Goal: Register for event/course: Sign up to attend an event or enroll in a course

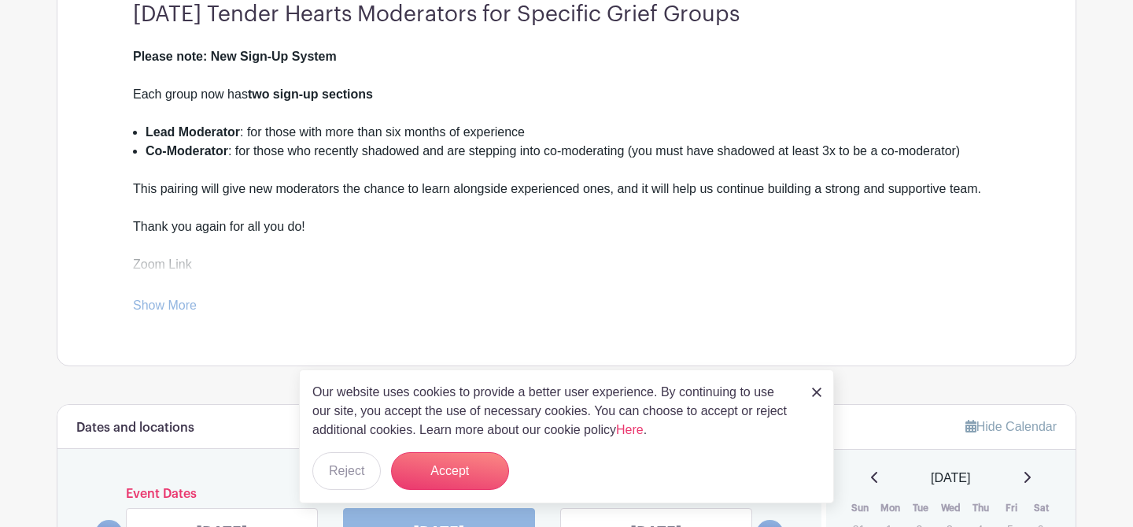
scroll to position [496, 0]
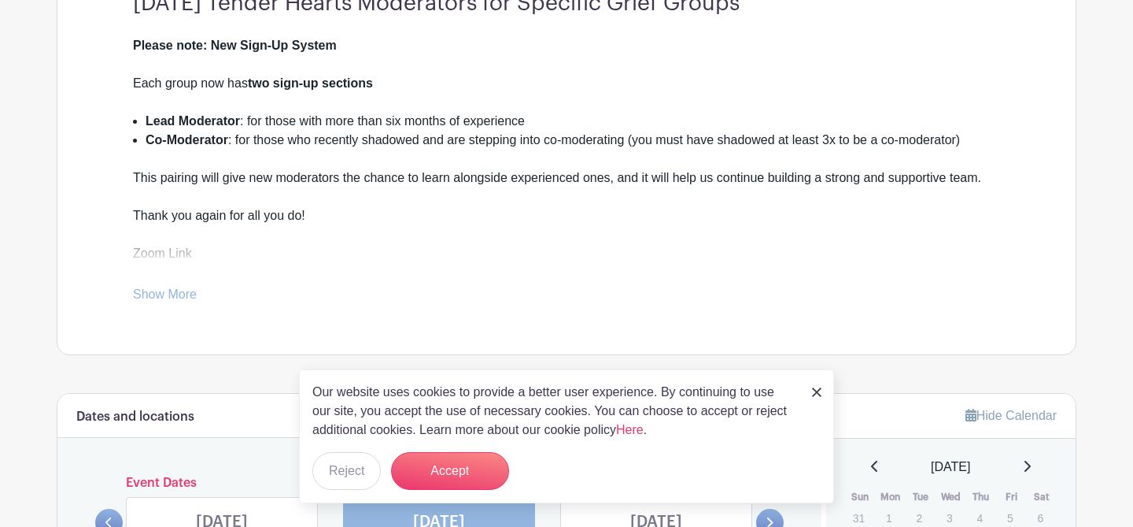
click at [817, 394] on img at bounding box center [816, 391] width 9 height 9
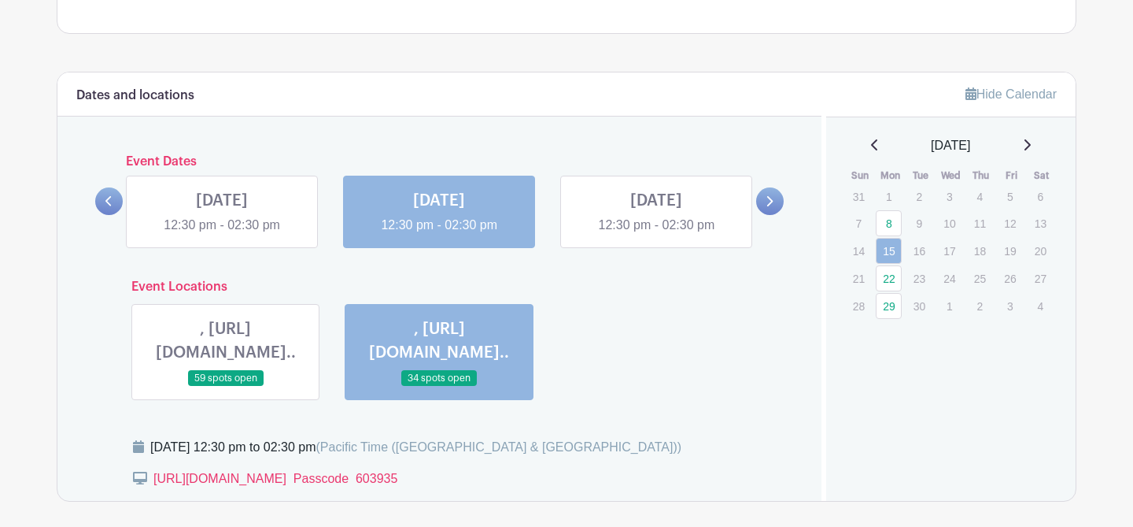
scroll to position [830, 0]
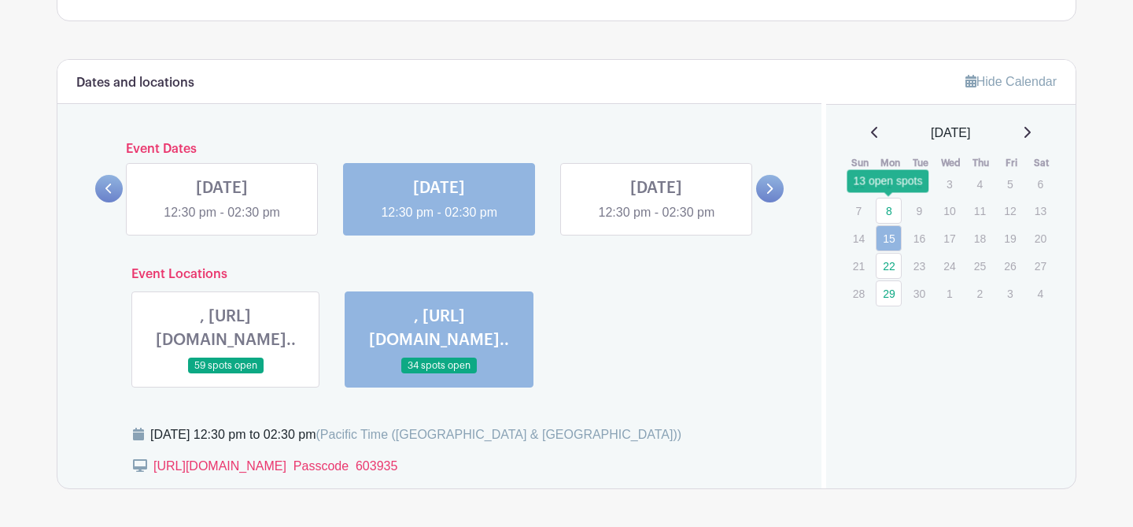
click at [886, 204] on link "8" at bounding box center [889, 211] width 26 height 26
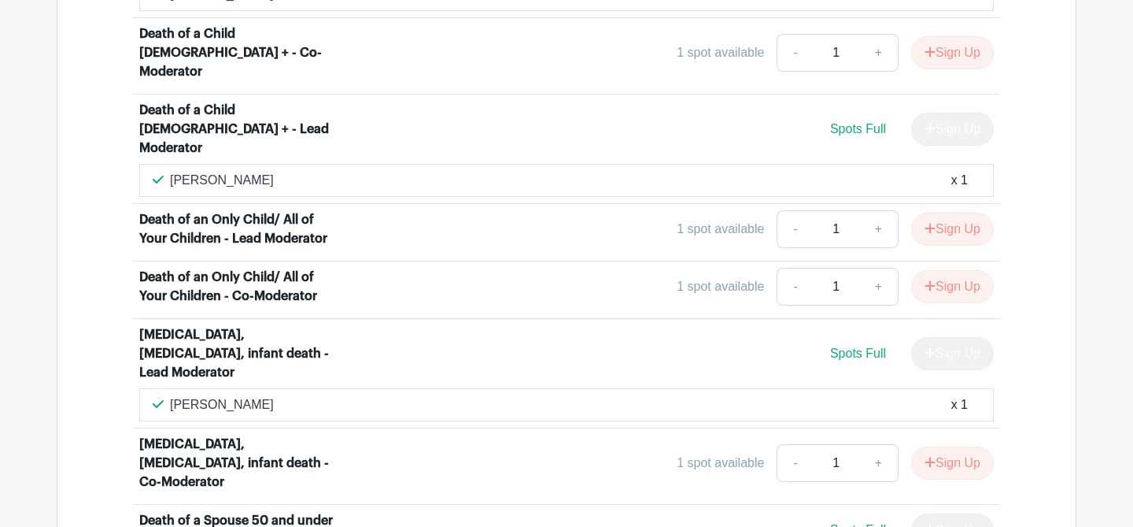
scroll to position [1937, 0]
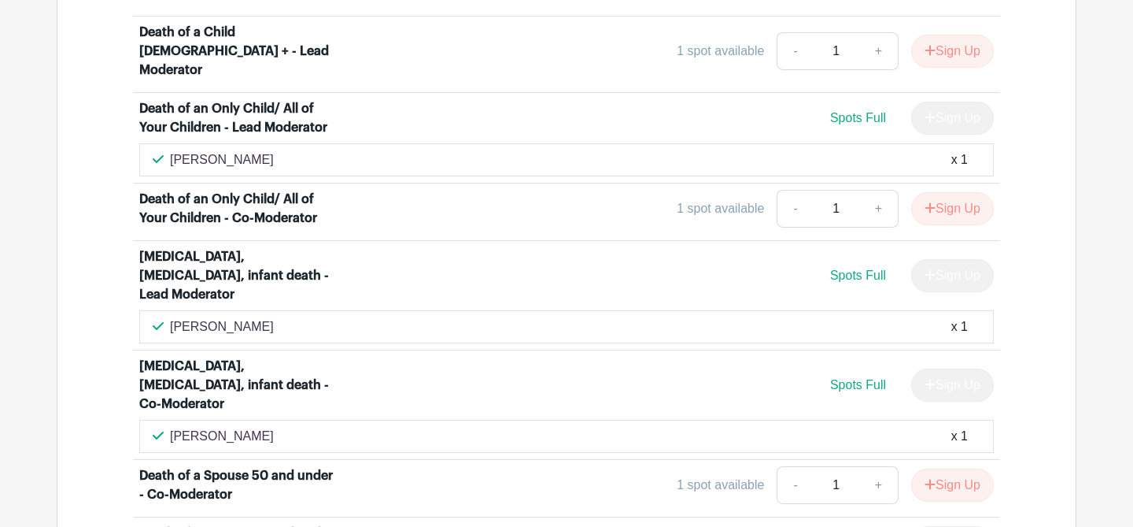
scroll to position [2037, 0]
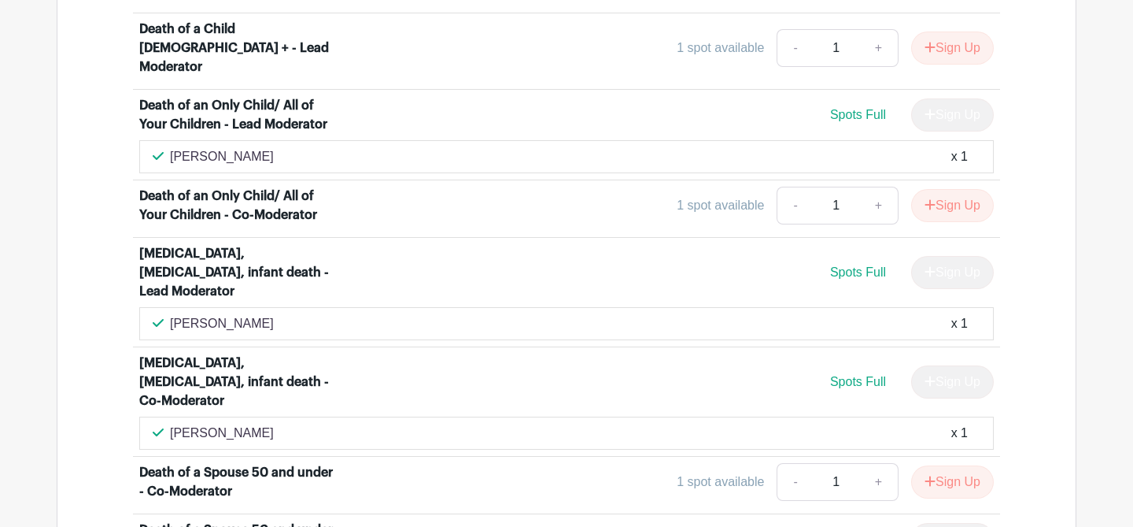
drag, startPoint x: 173, startPoint y: 392, endPoint x: 285, endPoint y: 390, distance: 111.8
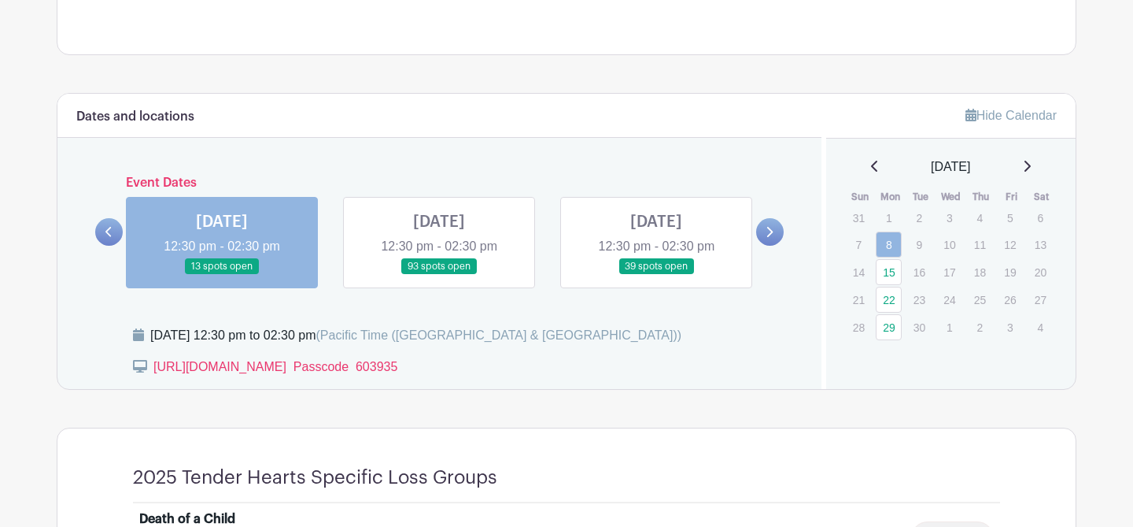
scroll to position [797, 0]
click at [222, 274] on link at bounding box center [222, 274] width 0 height 0
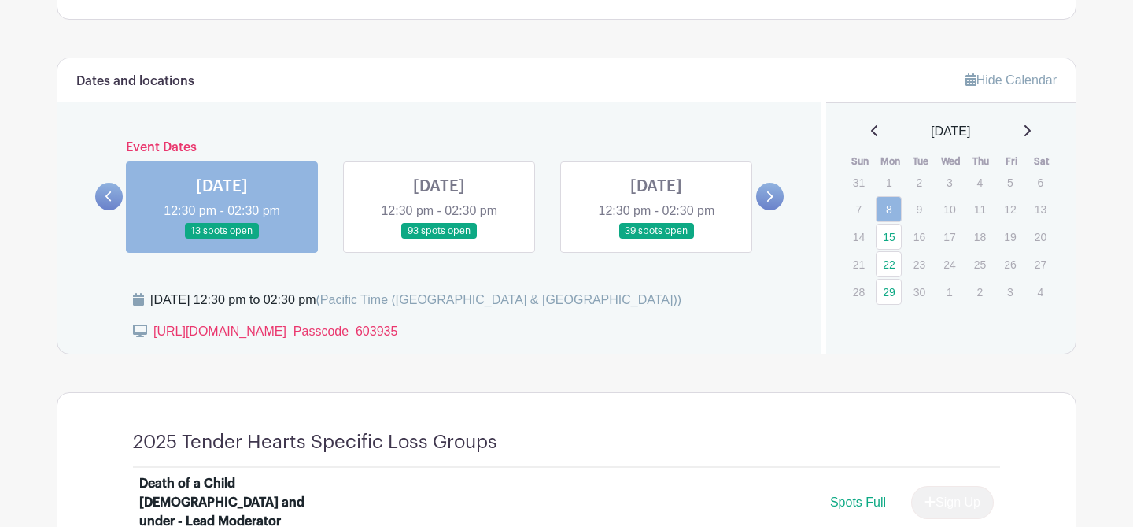
scroll to position [0, 0]
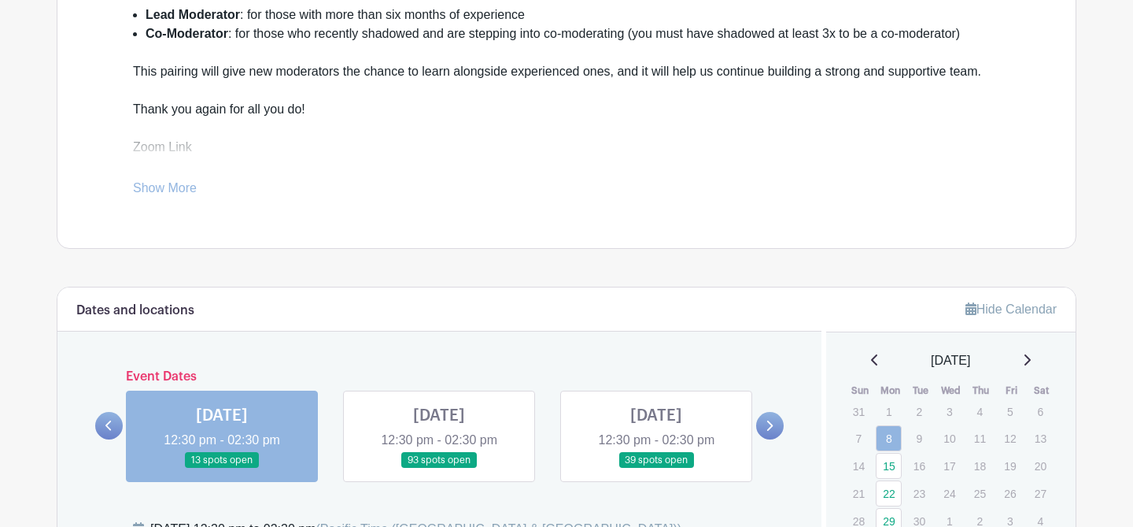
scroll to position [603, 0]
click at [187, 183] on link "Show More" at bounding box center [165, 190] width 64 height 20
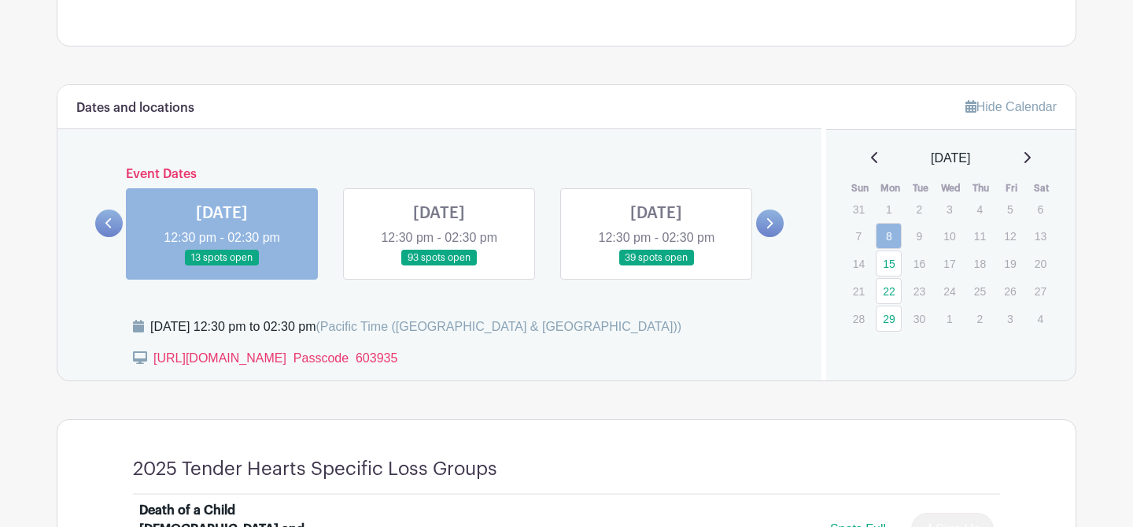
scroll to position [853, 0]
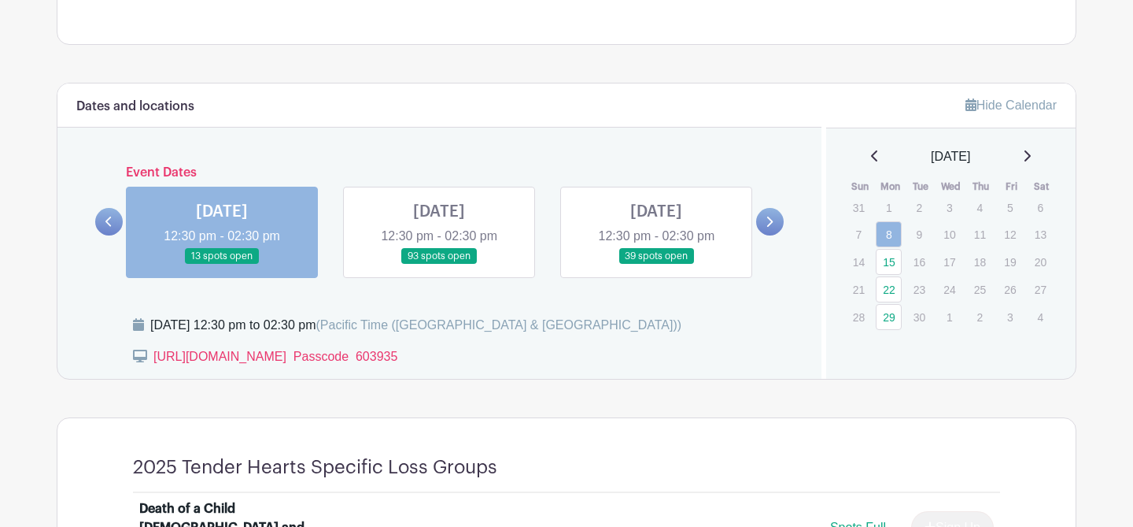
click at [222, 264] on link at bounding box center [222, 264] width 0 height 0
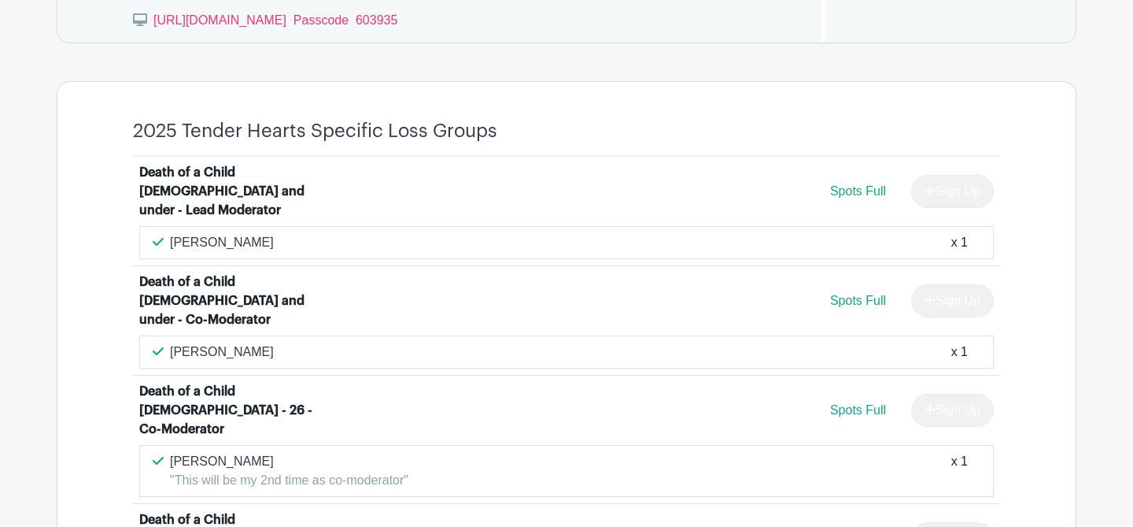
scroll to position [1204, 0]
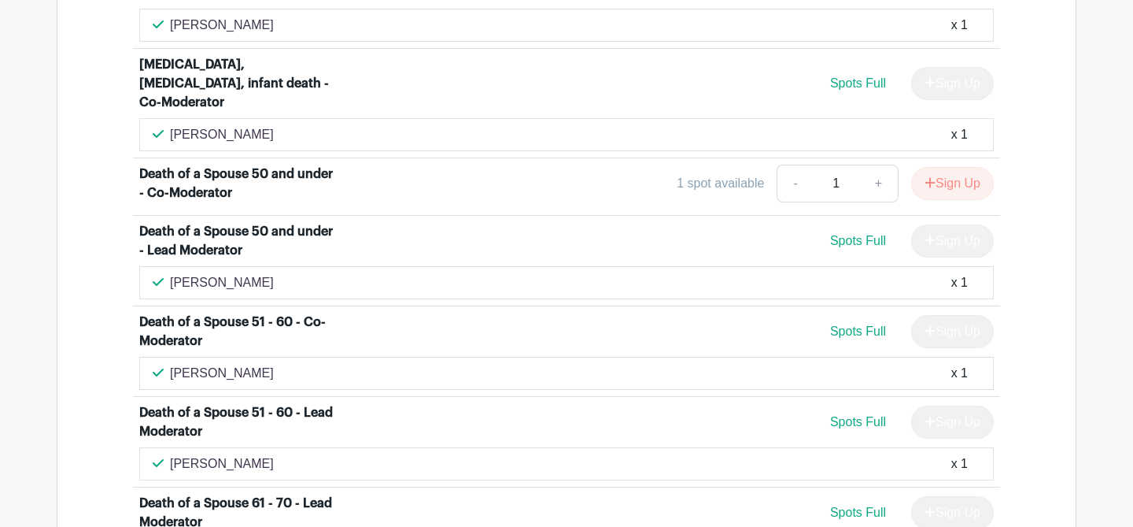
scroll to position [2399, 0]
